Goal: Check status: Check status

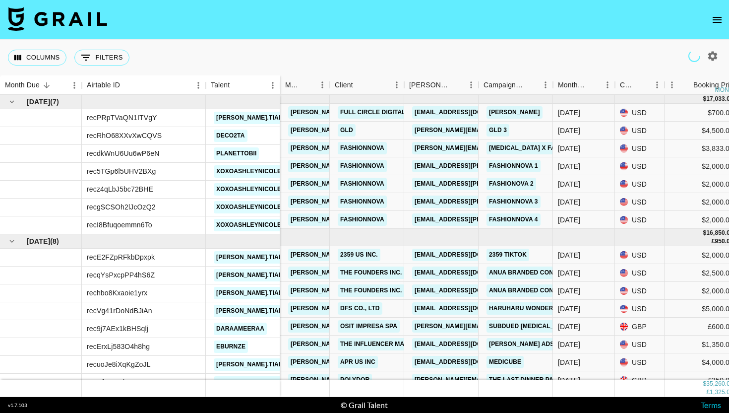
click at [718, 16] on icon "open drawer" at bounding box center [717, 20] width 12 height 12
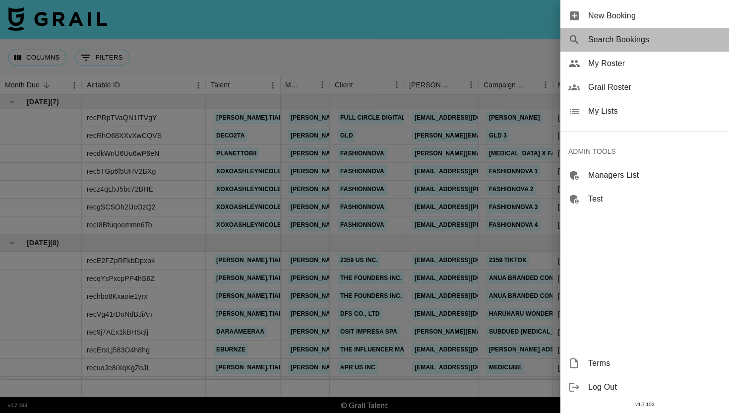
click at [651, 41] on span "Search Bookings" at bounding box center [654, 40] width 133 height 12
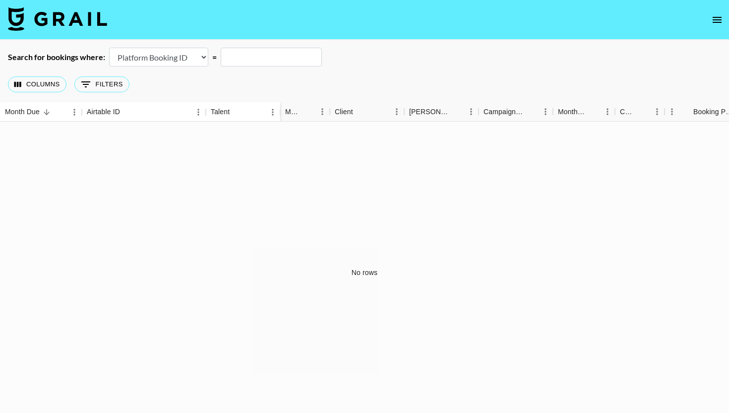
click at [182, 56] on select "Airtable Booking ID Platform Booking ID Platform Campaign ID" at bounding box center [158, 57] width 99 height 19
select select "airtableId"
click at [109, 48] on select "Airtable Booking ID Platform Booking ID Platform Campaign ID" at bounding box center [158, 57] width 99 height 19
click at [267, 53] on input "text" at bounding box center [271, 57] width 101 height 19
paste input "recXzW1mllUVUvz44"
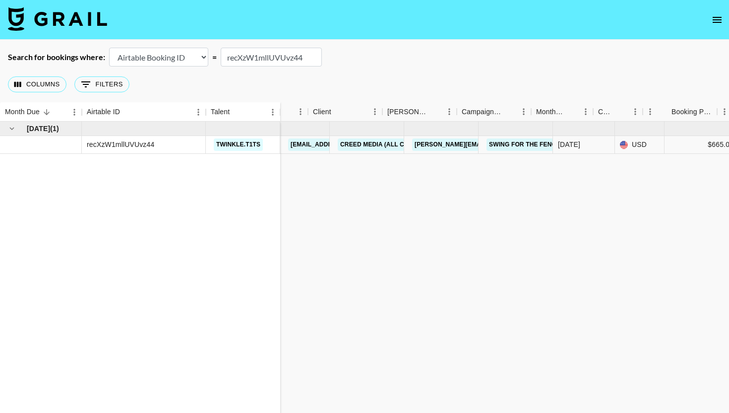
scroll to position [0, 328]
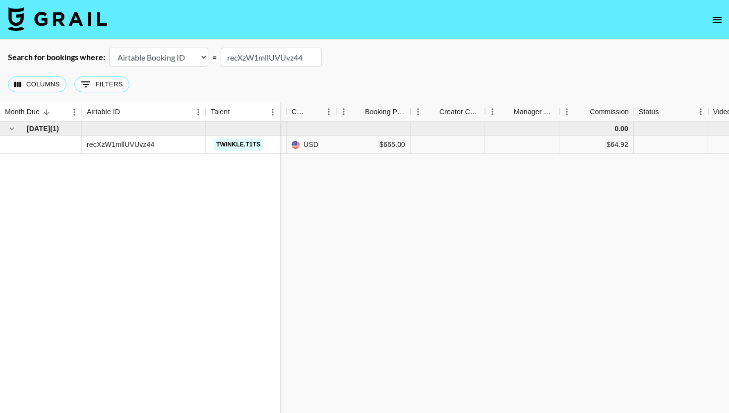
click at [266, 60] on input "recXzW1mllUVUvz44" at bounding box center [271, 57] width 101 height 19
paste input "iND5XAYnXijHzc"
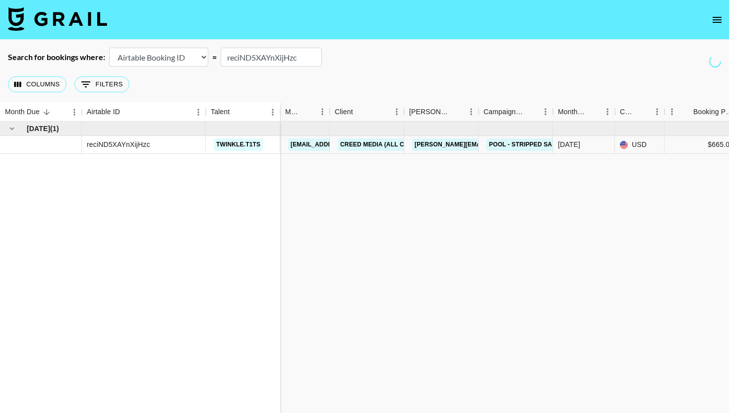
type input "reciND5XAYnXijHzc"
